Goal: Check status

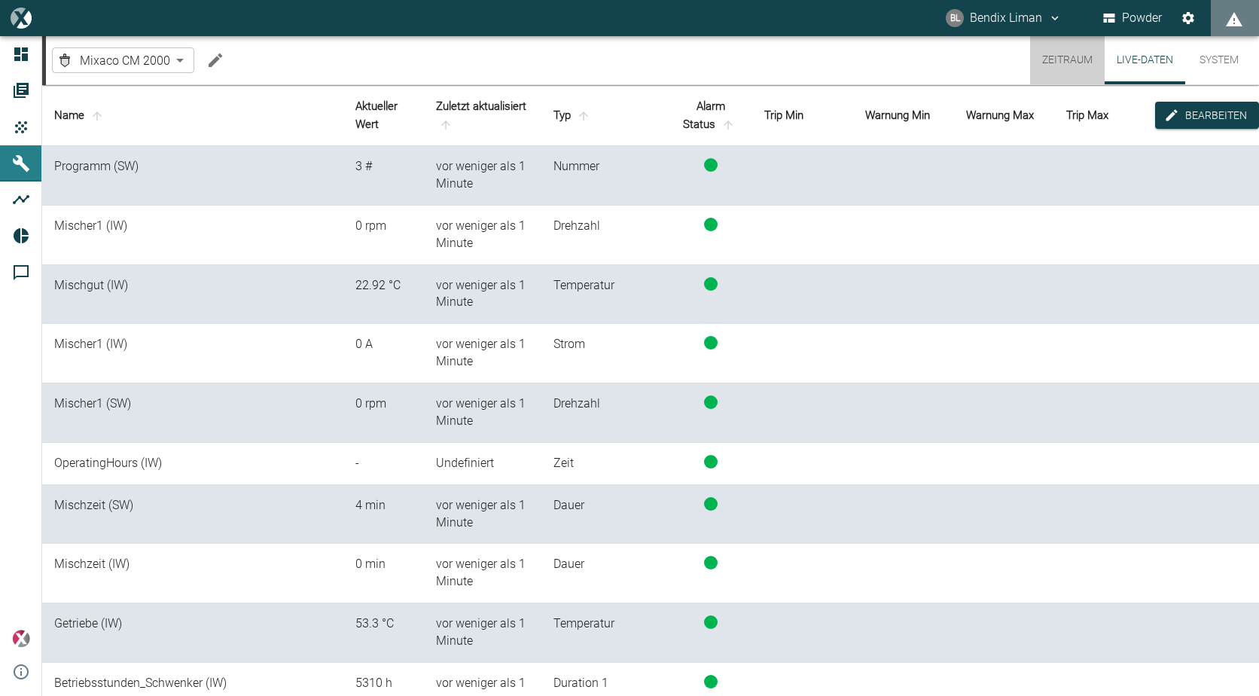
click at [1085, 48] on button "Zeitraum" at bounding box center [1067, 60] width 75 height 48
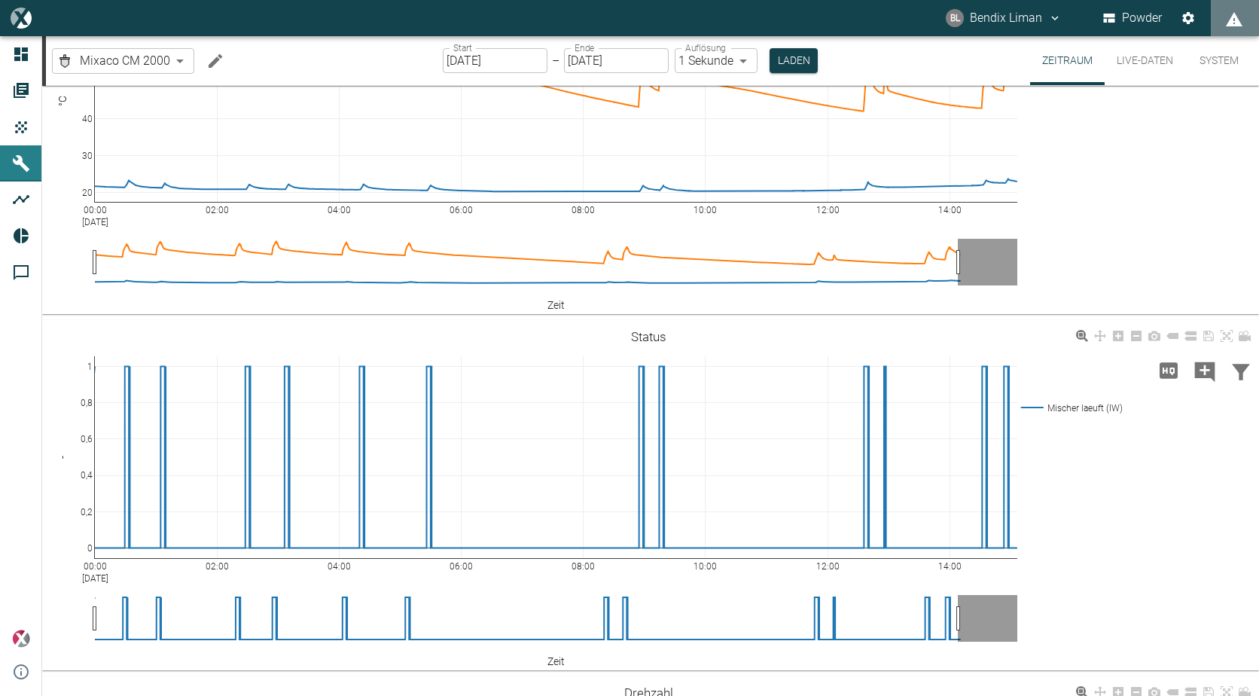
scroll to position [452, 0]
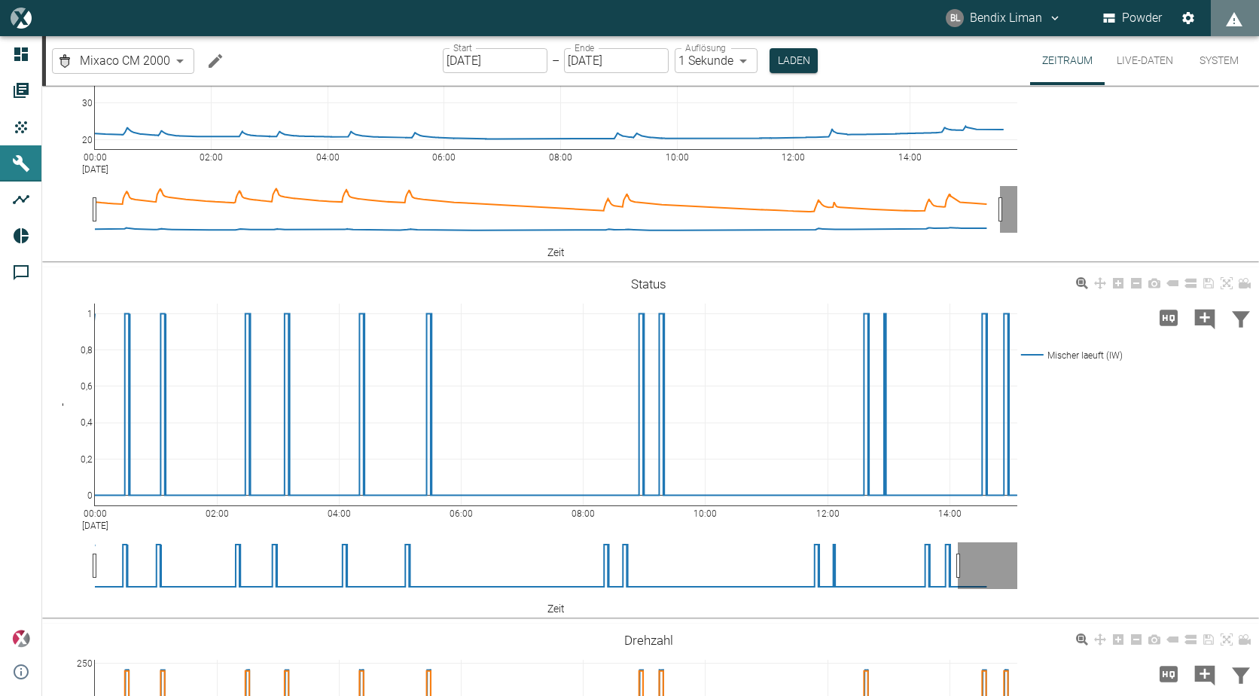
drag, startPoint x: 956, startPoint y: 290, endPoint x: 1001, endPoint y: 293, distance: 44.5
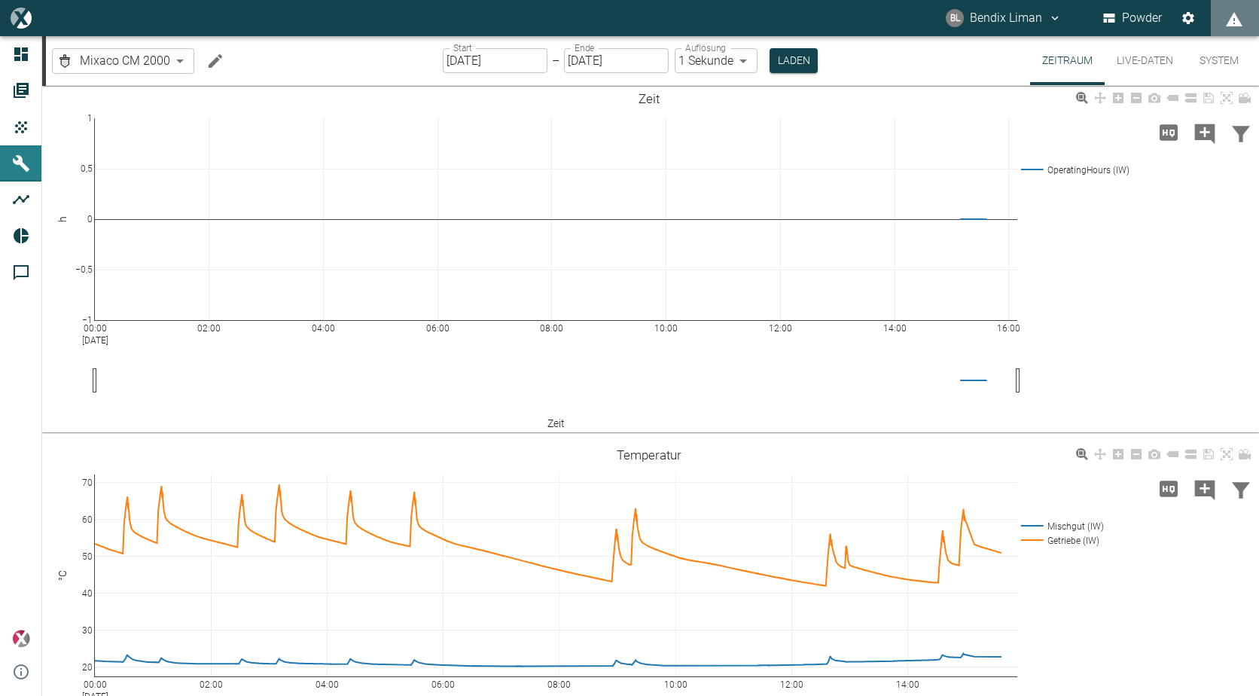
scroll to position [0, 0]
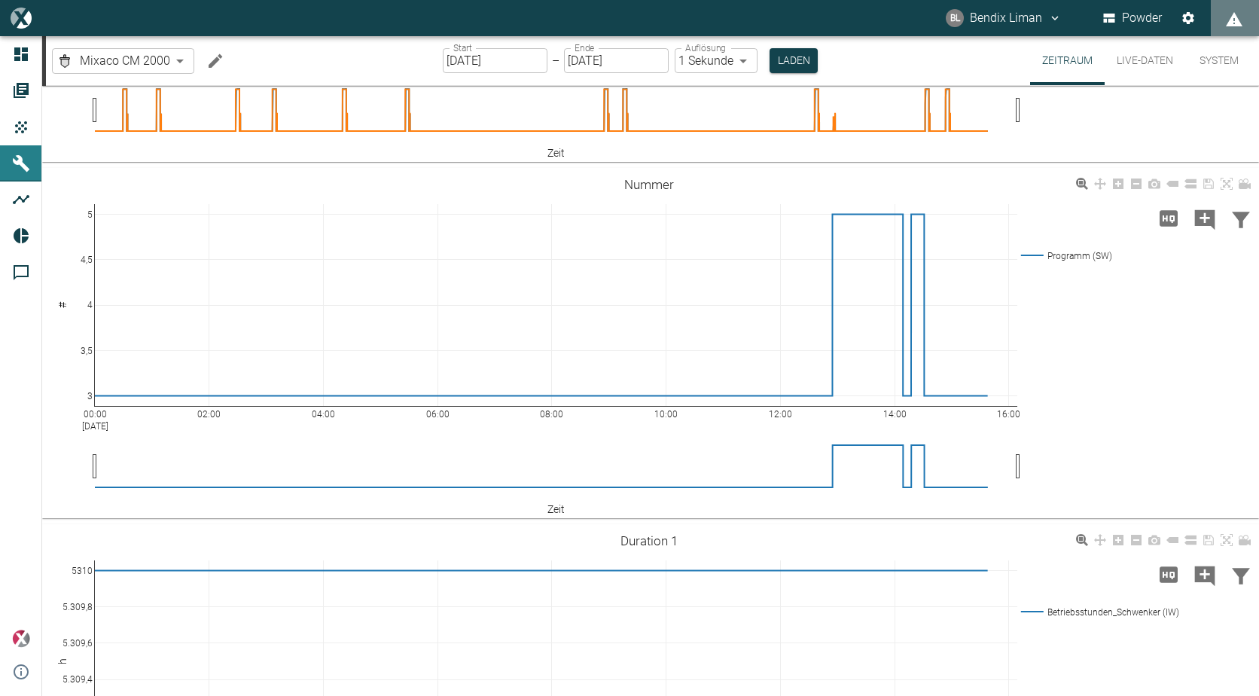
scroll to position [1262, 0]
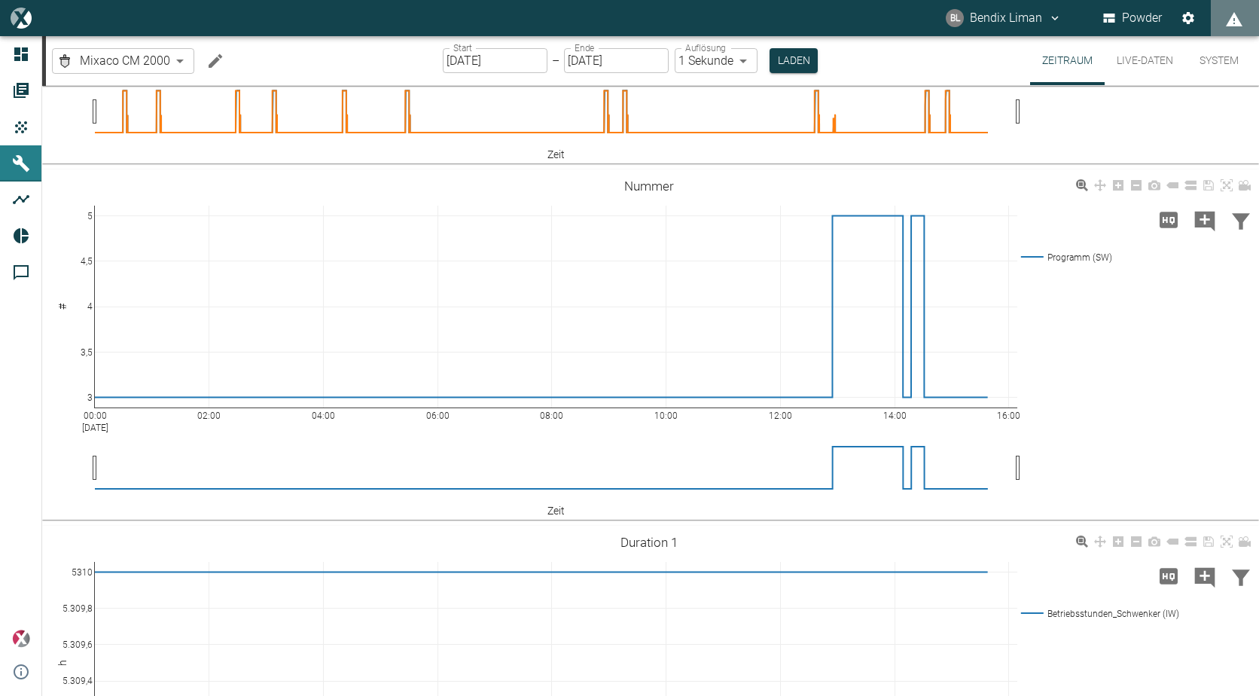
click at [1136, 61] on button "Live-Daten" at bounding box center [1144, 60] width 81 height 49
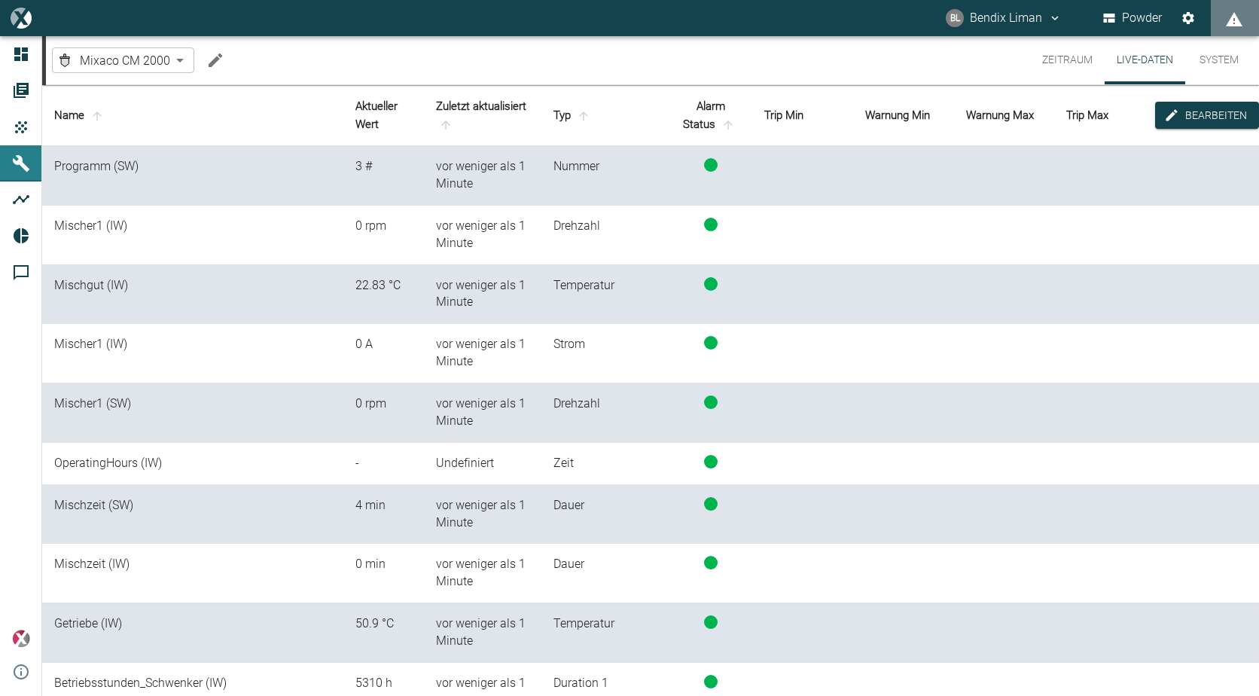
click at [1058, 59] on button "Zeitraum" at bounding box center [1067, 60] width 75 height 48
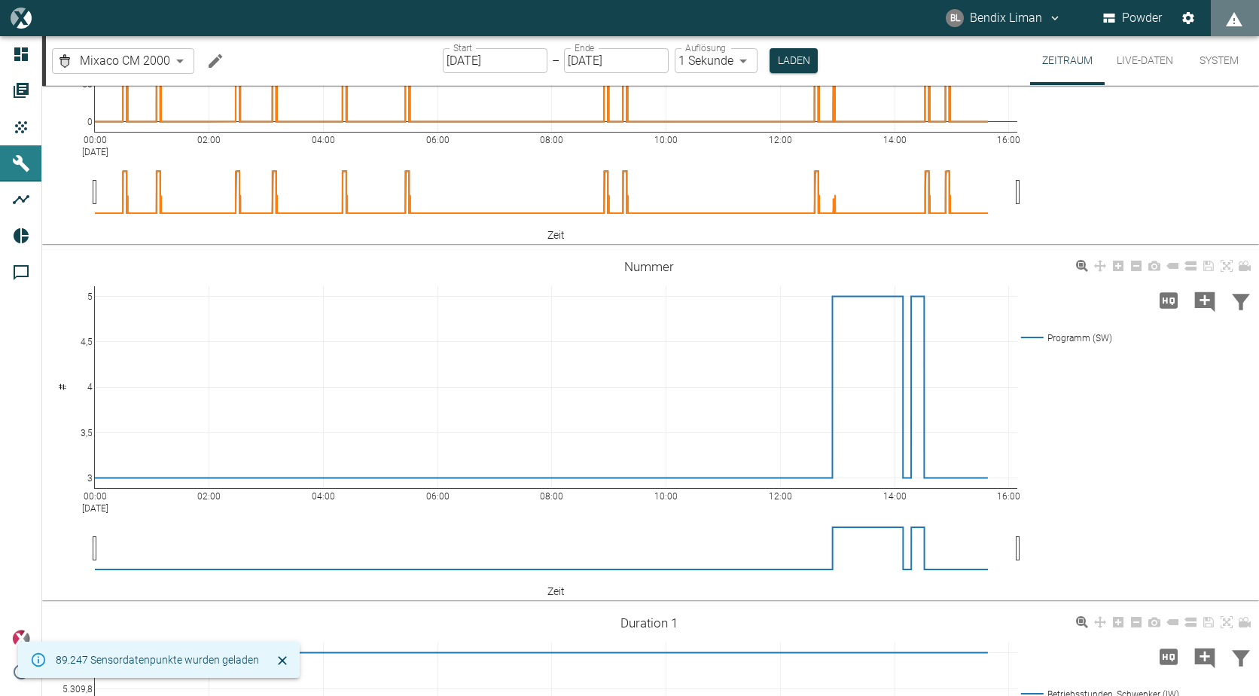
scroll to position [1054, 0]
